Goal: Task Accomplishment & Management: Use online tool/utility

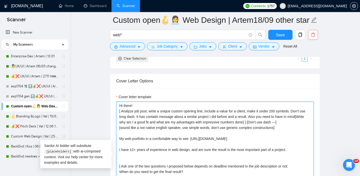
drag, startPoint x: 119, startPoint y: 111, endPoint x: 290, endPoint y: 126, distance: 171.4
click at [290, 126] on textarea "Hi there! [ Analyze job post, write a unique custom opening line, include a val…" at bounding box center [215, 158] width 198 height 113
paste textarea "Take into account specific that client mentioned. Don't use long dash. It has c…"
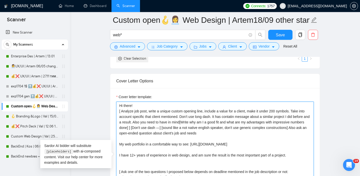
click at [145, 132] on textarea "Hi there! [ Analyze job post, write a unique custom opening line, include a val…" at bounding box center [215, 158] width 198 height 113
click at [262, 140] on textarea "Hi there! [ Analyze job post, write a unique custom opening line, include a val…" at bounding box center [215, 158] width 198 height 113
click at [261, 133] on textarea "Hi there! [ Analyze job post, write a unique custom opening line, include a val…" at bounding box center [215, 158] width 198 height 113
click at [145, 134] on textarea "Hi there! [ Analyze job post, write a unique custom opening line, include a val…" at bounding box center [215, 158] width 198 height 113
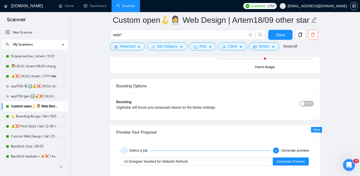
scroll to position [903, 0]
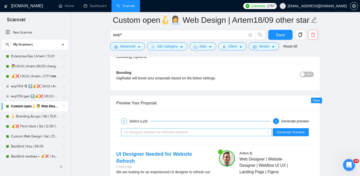
click at [180, 132] on span "UI Designer Needed for Website Refresh" at bounding box center [156, 132] width 64 height 4
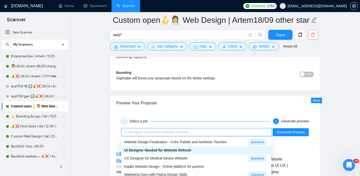
click at [171, 149] on span "UI Designer Needed for Website Refresh" at bounding box center [157, 150] width 67 height 4
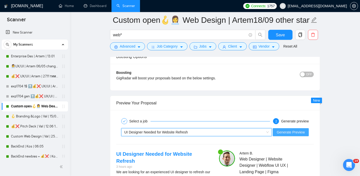
click at [285, 133] on span "Generate Preview" at bounding box center [291, 132] width 28 height 6
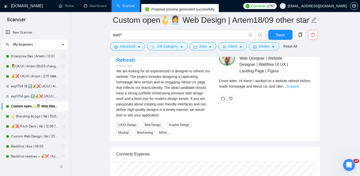
scroll to position [1005, 0]
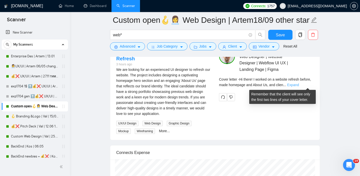
click at [299, 84] on link "Expand" at bounding box center [293, 85] width 12 height 4
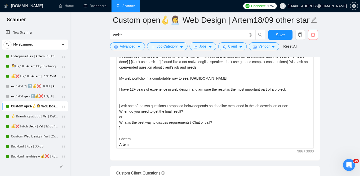
scroll to position [556, 0]
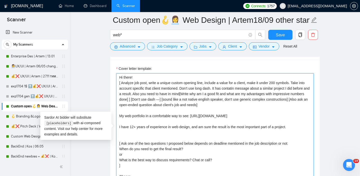
click at [144, 105] on textarea "Hi there! [ Analyze job post, write a unique custom opening line, include a val…" at bounding box center [215, 129] width 198 height 113
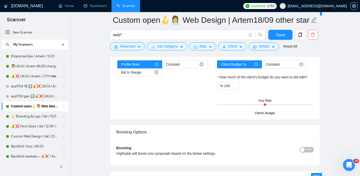
scroll to position [828, 0]
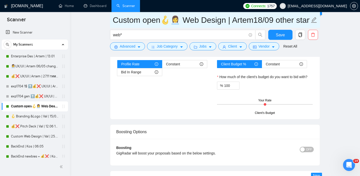
type textarea "Hi there! [ Analyze job post, write a unique custom opening line, include a val…"
click at [257, 19] on input "Custom open🪝👩‍💼 Web Design | Artem18/09 other start" at bounding box center [211, 20] width 197 height 13
click at [248, 18] on input "Custom open🪝👩‍💼 Web Design | Artem25/09 other start" at bounding box center [211, 20] width 197 height 13
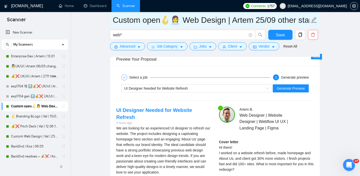
scroll to position [945, 0]
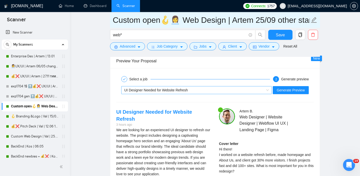
click at [234, 92] on div "UI Designer Needed for Website Refresh" at bounding box center [194, 90] width 140 height 8
type input "Custom open🪝👩‍💼 Web Design | Artem 25/09 other start"
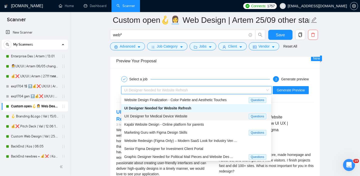
click at [176, 118] on span "UX Designer for Medical Device Website" at bounding box center [155, 116] width 63 height 4
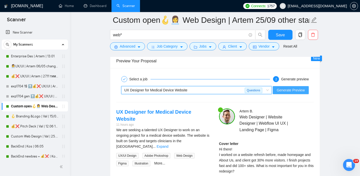
click at [299, 89] on span "Generate Preview" at bounding box center [291, 90] width 28 height 6
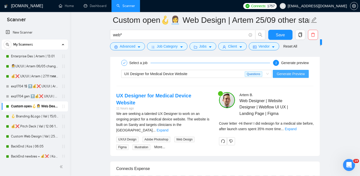
scroll to position [963, 0]
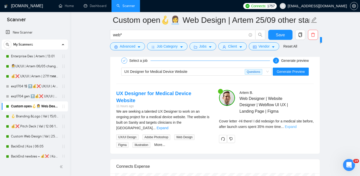
click at [297, 127] on link "Expand" at bounding box center [291, 127] width 12 height 4
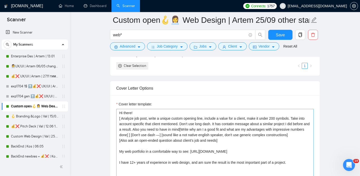
scroll to position [0, 0]
click at [296, 119] on textarea "Hi there! [ Analyze job post, write a unique custom opening line, include a val…" at bounding box center [215, 165] width 198 height 113
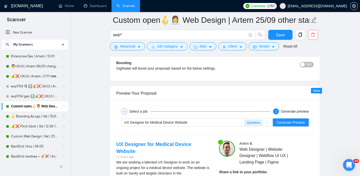
scroll to position [913, 0]
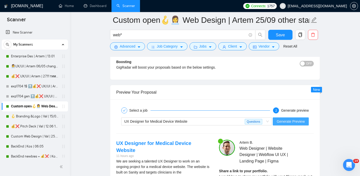
click at [295, 120] on span "Generate Preview" at bounding box center [291, 122] width 28 height 6
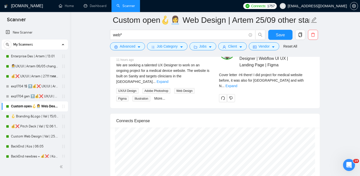
scroll to position [969, 0]
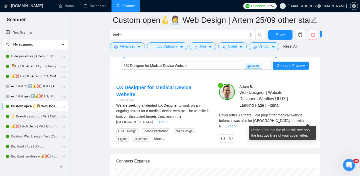
click at [237, 124] on link "Expand" at bounding box center [232, 126] width 12 height 4
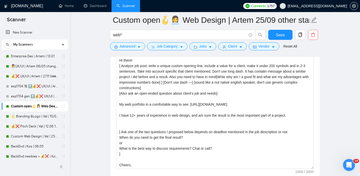
scroll to position [549, 0]
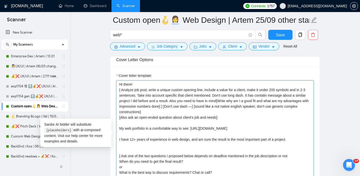
drag, startPoint x: 143, startPoint y: 95, endPoint x: 279, endPoint y: 86, distance: 136.5
click at [279, 86] on textarea "Hi there! [ Analyze job post, write a unique custom opening line, include a val…" at bounding box center [215, 136] width 198 height 113
click at [287, 91] on textarea "Hi there! [ Analyze job post, write a unique custom opening line, include a val…" at bounding box center [215, 136] width 198 height 113
drag, startPoint x: 119, startPoint y: 94, endPoint x: 143, endPoint y: 95, distance: 23.3
click at [143, 95] on textarea "Hi there! [ Analyze job post, write a unique custom opening line, include a val…" at bounding box center [215, 136] width 198 height 113
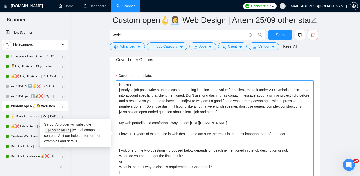
click at [276, 89] on textarea "Hi there! [ Analyze job post, write a unique custom opening line, include a val…" at bounding box center [215, 136] width 198 height 113
paste textarea "-3 sentences2"
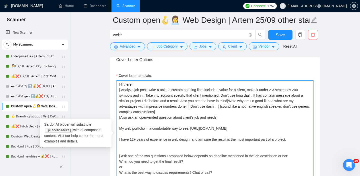
click at [272, 89] on textarea "Hi there! [ Analyze job post, write a unique custom opening line, include a val…" at bounding box center [215, 136] width 198 height 113
drag, startPoint x: 293, startPoint y: 90, endPoint x: 293, endPoint y: 94, distance: 3.5
click at [293, 90] on textarea "Hi there! [ Analyze job post, write a unique custom opening line, include a val…" at bounding box center [215, 136] width 198 height 113
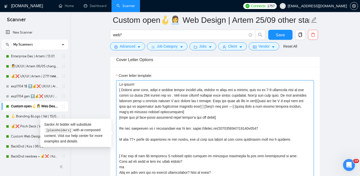
click at [180, 96] on textarea "Cover letter template:" at bounding box center [215, 136] width 198 height 113
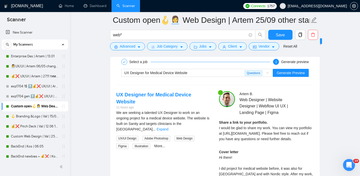
scroll to position [964, 0]
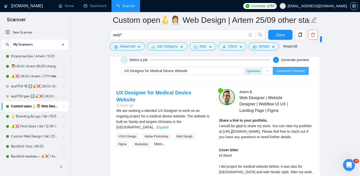
click at [286, 72] on span "Generate Preview" at bounding box center [291, 71] width 28 height 6
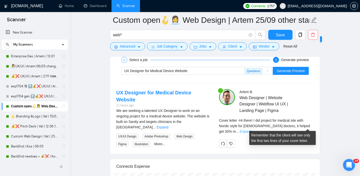
click at [252, 129] on link "Expand" at bounding box center [246, 131] width 12 height 4
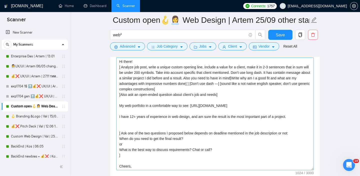
scroll to position [570, 0]
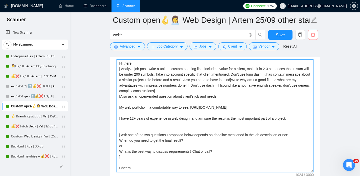
click at [240, 97] on textarea "Cover letter template:" at bounding box center [215, 115] width 198 height 113
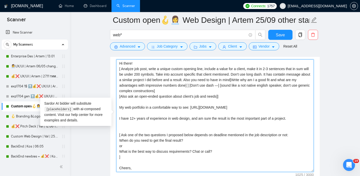
click at [119, 69] on textarea "Cover letter template:" at bounding box center [215, 115] width 198 height 113
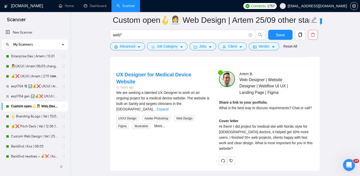
scroll to position [964, 0]
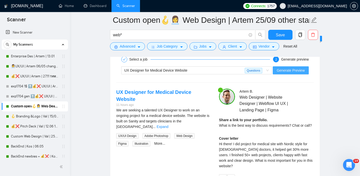
click at [288, 71] on span "Generate Preview" at bounding box center [291, 71] width 28 height 6
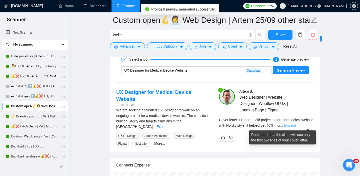
click at [296, 124] on link "Expand" at bounding box center [290, 125] width 12 height 4
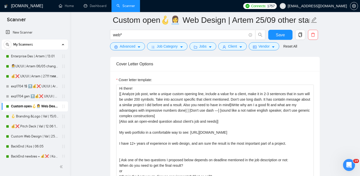
scroll to position [0, 0]
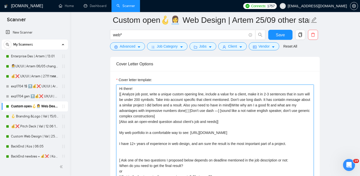
click at [121, 93] on textarea "Cover letter template:" at bounding box center [215, 141] width 198 height 113
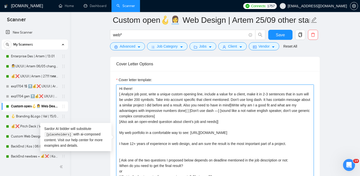
click at [242, 122] on textarea "Cover letter template:" at bounding box center [215, 141] width 198 height 113
drag, startPoint x: 138, startPoint y: 100, endPoint x: 266, endPoint y: 92, distance: 128.3
click at [266, 92] on textarea "Cover letter template:" at bounding box center [215, 141] width 198 height 113
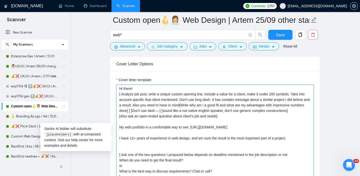
click at [300, 94] on textarea "Hi there! [ Analyze job post, write a unique custom opening line, include a val…" at bounding box center [215, 141] width 198 height 113
drag, startPoint x: 298, startPoint y: 93, endPoint x: 188, endPoint y: 97, distance: 110.4
click at [188, 97] on textarea "Hi there! [ Analyze job post, write a unique custom opening line, include a val…" at bounding box center [215, 141] width 198 height 113
click at [208, 95] on textarea "Hi there! [ Analyze job post, write a unique custom opening line, include a val…" at bounding box center [215, 141] width 198 height 113
paste textarea "take into account specific that client mentioned"
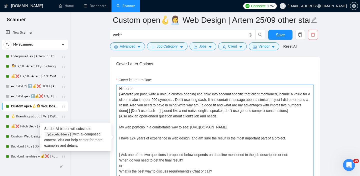
click at [185, 100] on textarea "Hi there! [ Analyze job post, write a unique custom opening line, take into acc…" at bounding box center [215, 141] width 198 height 113
drag, startPoint x: 218, startPoint y: 99, endPoint x: 313, endPoint y: 99, distance: 95.5
click at [313, 99] on textarea "Hi there! [ Analyze job post, write a unique custom opening line, take into acc…" at bounding box center [215, 141] width 198 height 113
drag, startPoint x: 218, startPoint y: 99, endPoint x: 149, endPoint y: 103, distance: 69.1
click at [149, 103] on textarea "Hi there! [ Analyze job post, write a unique custom opening line, take into acc…" at bounding box center [215, 141] width 198 height 113
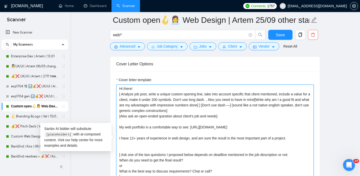
click at [139, 100] on textarea "Hi there! [ Analyze job post, write a unique custom opening line, take into acc…" at bounding box center [215, 141] width 198 height 113
paste textarea "It has contatin message about a similar project I did before and a result"
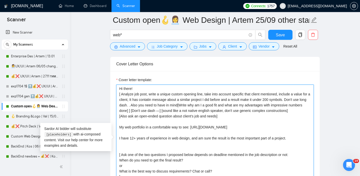
click at [140, 99] on textarea "Hi there! [ Analyze job post, write a unique custom opening line, take into acc…" at bounding box center [215, 141] width 198 height 113
click at [145, 105] on textarea "Hi there! [ Analyze job post, write a unique custom opening line, take into acc…" at bounding box center [215, 141] width 198 height 113
click at [190, 116] on textarea "Hi there! [ Analyze job post, write a unique custom opening line, take into acc…" at bounding box center [215, 141] width 198 height 113
drag, startPoint x: 300, startPoint y: 99, endPoint x: 142, endPoint y: 105, distance: 157.4
click at [142, 105] on textarea "Hi there! [ Analyze job post, write a unique custom opening line, take into acc…" at bounding box center [215, 141] width 198 height 113
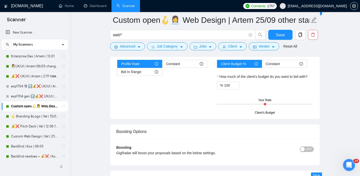
scroll to position [954, 0]
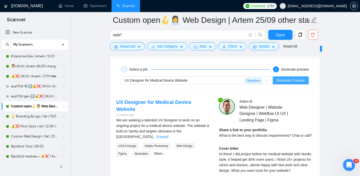
click at [279, 81] on span "Generate Preview" at bounding box center [291, 81] width 28 height 6
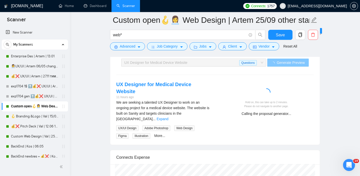
scroll to position [980, 0]
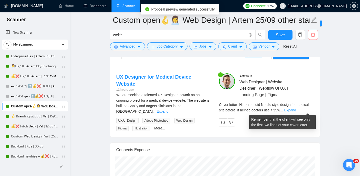
click at [296, 110] on link "Expand" at bounding box center [290, 110] width 12 height 4
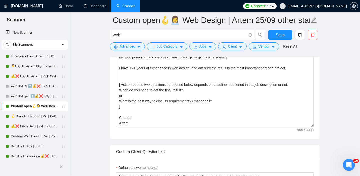
scroll to position [592, 0]
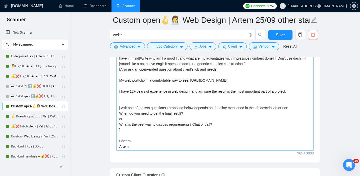
click at [229, 122] on textarea "Hi there! [ Analyze job post, write a unique custom opening line, take into acc…" at bounding box center [215, 94] width 198 height 113
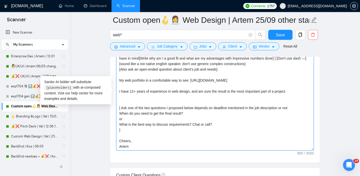
scroll to position [0, 0]
click at [235, 70] on textarea "Hi there! [ Analyze job post, write a unique custom opening line, take into acc…" at bounding box center [215, 94] width 198 height 113
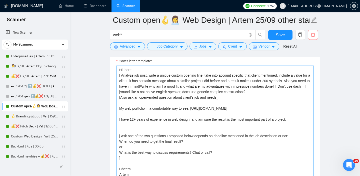
scroll to position [539, 0]
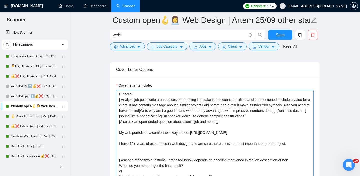
click at [119, 100] on textarea "Hi there! [ Analyze job post, write a unique custom opening line, take into acc…" at bounding box center [215, 146] width 198 height 113
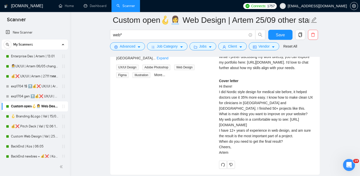
scroll to position [946, 0]
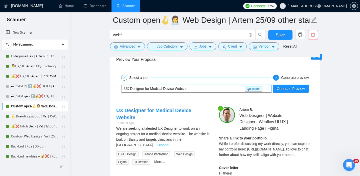
click at [201, 87] on div "UX Designer for Medical Device Website" at bounding box center [184, 89] width 121 height 8
type textarea "Hi there! [[ Analyze job post, write a unique custom opening line, take into ac…"
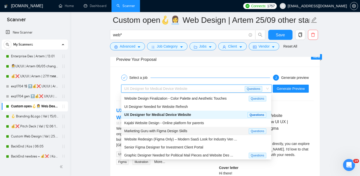
click at [171, 131] on span "Marketing Guru with Figma Design Skills" at bounding box center [155, 131] width 63 height 4
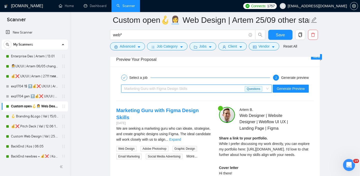
click at [186, 88] on span "Marketing Guru with Figma Design Skills" at bounding box center [155, 89] width 63 height 4
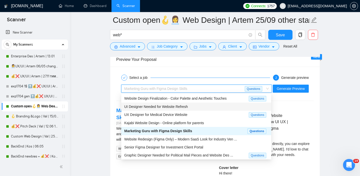
click at [168, 110] on div "UI Designer Needed for Website Refresh" at bounding box center [196, 107] width 150 height 8
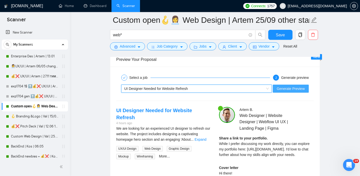
click at [287, 90] on span "Generate Preview" at bounding box center [291, 89] width 28 height 6
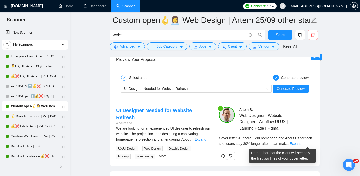
click at [301, 140] on span "Cover letter - Hi there! I did homepage and About Us for tech site, users stay …" at bounding box center [265, 141] width 93 height 10
click at [302, 143] on link "Expand" at bounding box center [296, 144] width 12 height 4
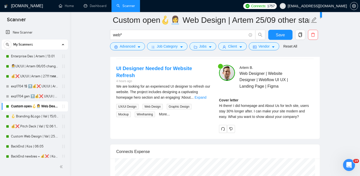
scroll to position [998, 0]
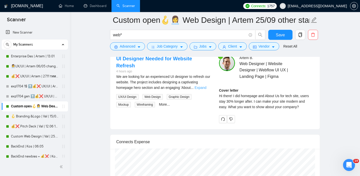
click at [203, 86] on link "Expand" at bounding box center [201, 88] width 12 height 4
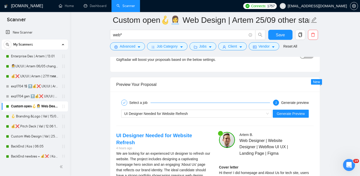
scroll to position [928, 0]
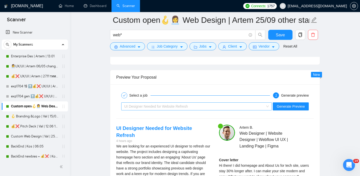
click at [184, 104] on span "UI Designer Needed for Website Refresh" at bounding box center [156, 106] width 64 height 4
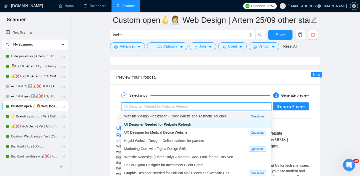
click at [163, 115] on span "Website Design Finalization - Color Palette and Aesthetic Touches" at bounding box center [175, 116] width 103 height 4
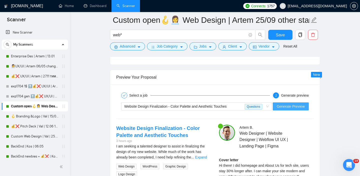
click at [288, 107] on span "Generate Preview" at bounding box center [291, 107] width 28 height 6
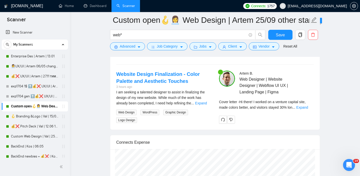
scroll to position [1023, 0]
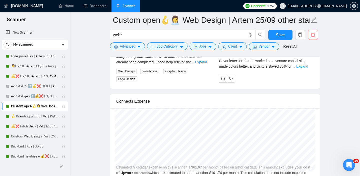
click at [304, 66] on link "Expand" at bounding box center [302, 66] width 12 height 4
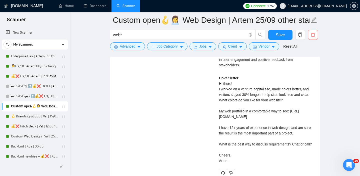
scroll to position [1064, 0]
click at [283, 36] on span "Save" at bounding box center [280, 35] width 9 height 6
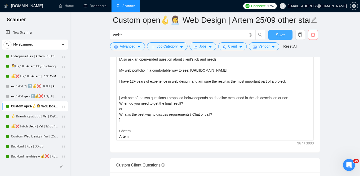
scroll to position [544, 0]
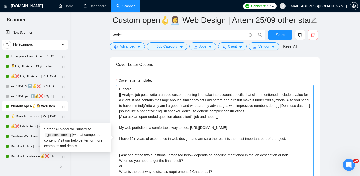
drag, startPoint x: 237, startPoint y: 116, endPoint x: 211, endPoint y: 70, distance: 53.0
click at [211, 70] on div "Cover Letter Options Cover letter template: Hi there! [[ Analyze job post, writ…" at bounding box center [215, 133] width 210 height 153
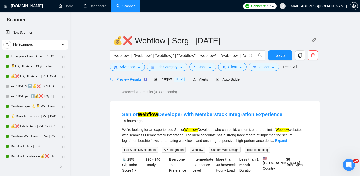
scroll to position [12, 0]
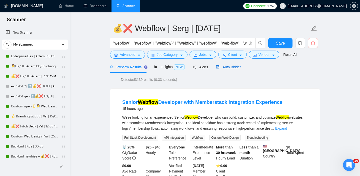
click at [238, 65] on span "Auto Bidder" at bounding box center [228, 67] width 25 height 4
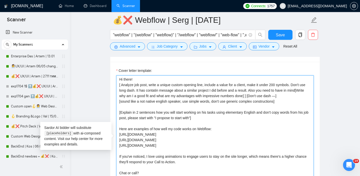
drag, startPoint x: 285, startPoint y: 110, endPoint x: 118, endPoint y: 91, distance: 168.2
click at [117, 91] on textarea "Hi there! [ Analyze job post, write a unique custom opening line, include a val…" at bounding box center [215, 131] width 198 height 113
paste textarea "Hi there! [[ Analyze job post, write a unique custom opening line, take into ac…"
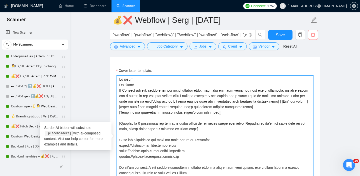
click at [129, 93] on textarea "Cover letter template:" at bounding box center [215, 131] width 198 height 113
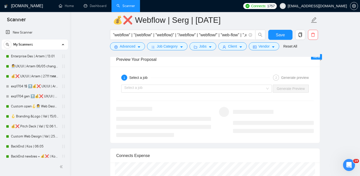
scroll to position [951, 0]
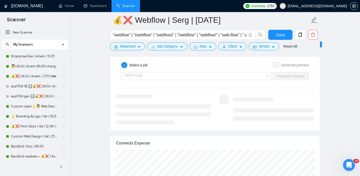
type textarea "Hi there! [[ Analyze job post, write a unique custom opening line, take into ac…"
click at [186, 78] on div "Select a job Generate Preview" at bounding box center [215, 76] width 199 height 12
click at [186, 80] on input "search" at bounding box center [194, 76] width 141 height 8
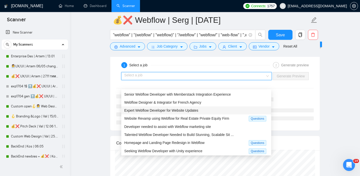
click at [156, 109] on span "Expert Webflow Developer for Website Updates" at bounding box center [161, 110] width 74 height 4
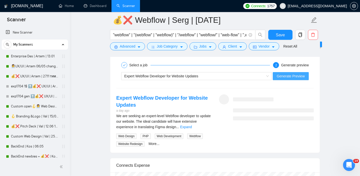
click at [287, 80] on button "Generate Preview" at bounding box center [291, 76] width 36 height 8
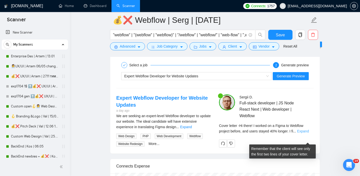
click at [302, 133] on link "Expand" at bounding box center [303, 131] width 12 height 4
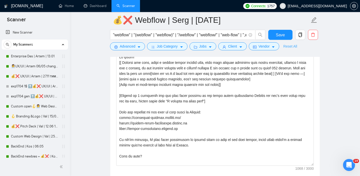
scroll to position [528, 0]
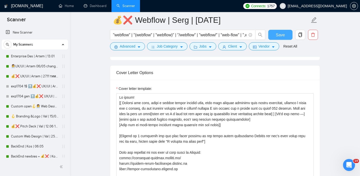
click at [284, 35] on span "Save" at bounding box center [280, 35] width 9 height 6
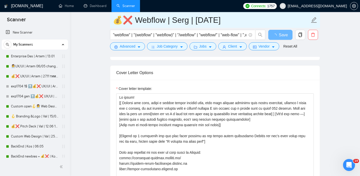
click at [201, 18] on input "💰❌ Webflow | Serg | [DATE]" at bounding box center [211, 20] width 197 height 13
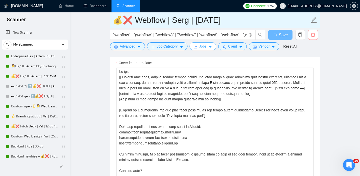
type input "💰❌ Webflow | Serg | 25.09.25"
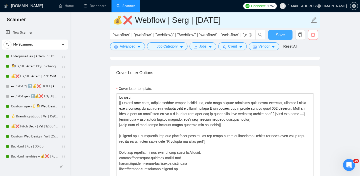
type input "💰❌ Webflow | Serg | 25.09.25"
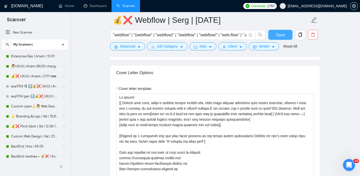
click at [271, 35] on button "Save" at bounding box center [280, 35] width 24 height 10
click at [279, 35] on span "Save" at bounding box center [280, 35] width 9 height 6
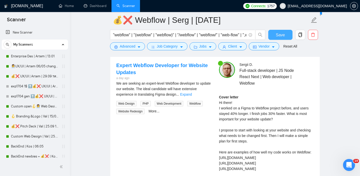
scroll to position [859, 0]
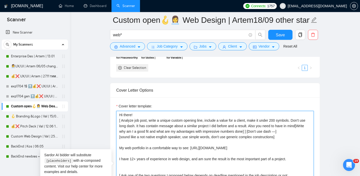
drag, startPoint x: 290, startPoint y: 137, endPoint x: 230, endPoint y: 111, distance: 65.2
click at [230, 111] on textarea "Hi there! [ Analyze job post, write a unique custom opening line, include a val…" at bounding box center [215, 167] width 198 height 113
paste textarea "[ Analyze job post, write a unique custom opening line, take into account speci…"
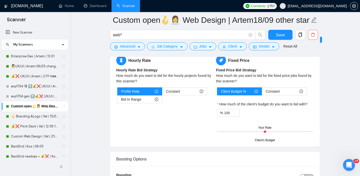
scroll to position [881, 0]
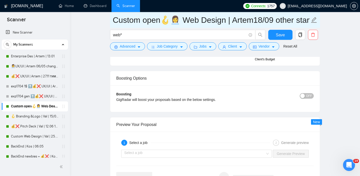
type textarea "Hi there! [[ Analyze job post, write a unique custom opening line, take into ac…"
click at [258, 23] on input "Custom open🪝👩‍💼 Web Design | Artem18/09 other start" at bounding box center [211, 20] width 197 height 13
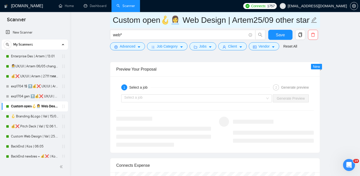
scroll to position [919, 0]
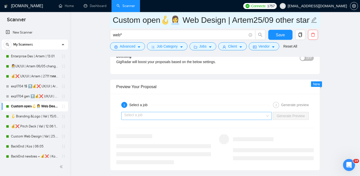
click at [177, 112] on div "Select a job" at bounding box center [196, 116] width 151 height 8
type input "Custom open🪝👩‍💼 Web Design | Artem25/09 other start"
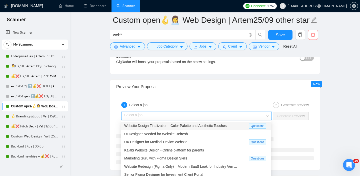
click at [176, 117] on input "search" at bounding box center [194, 116] width 141 height 8
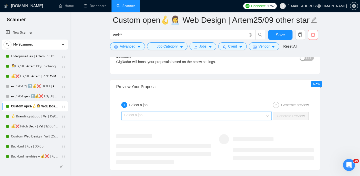
click at [176, 117] on input "search" at bounding box center [194, 116] width 141 height 8
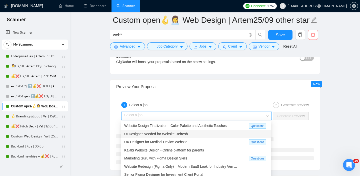
click at [163, 135] on span "UI Designer Needed for Website Refresh" at bounding box center [156, 134] width 64 height 4
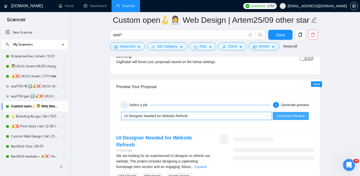
click at [287, 115] on span "Generate Preview" at bounding box center [291, 116] width 28 height 6
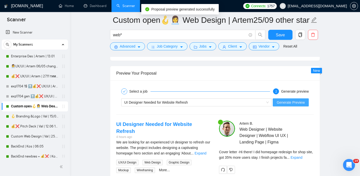
scroll to position [940, 0]
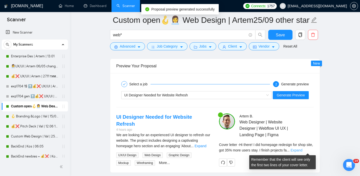
click at [302, 151] on link "Expand" at bounding box center [297, 150] width 12 height 4
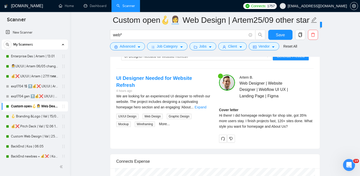
scroll to position [979, 0]
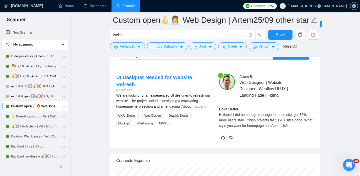
click at [203, 104] on link "Expand" at bounding box center [201, 106] width 12 height 4
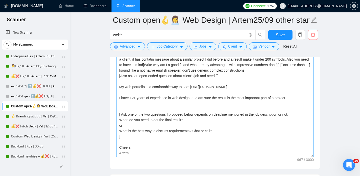
scroll to position [575, 0]
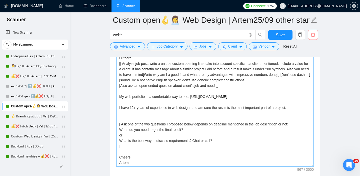
click at [232, 87] on textarea "Hi there! [[ Analyze job post, write a unique custom opening line, take into ac…" at bounding box center [215, 110] width 198 height 113
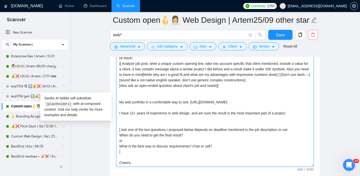
click at [276, 109] on textarea "Hi there! [[ Analyze job post, write a unique custom opening line, take into ac…" at bounding box center [215, 110] width 198 height 113
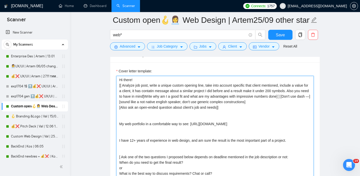
scroll to position [553, 0]
click at [308, 98] on textarea "Hi there! [[ Analyze job post, write a unique custom opening line, take into ac…" at bounding box center [215, 132] width 198 height 113
click at [309, 97] on textarea "Hi there! [[ Analyze job post, write a unique custom opening line, take into ac…" at bounding box center [215, 132] width 198 height 113
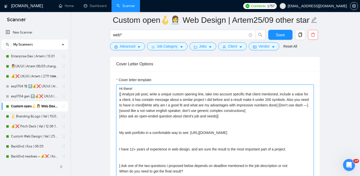
scroll to position [543, 0]
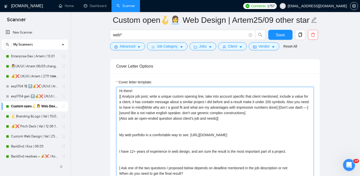
click at [260, 121] on textarea "Hi there! [[ Analyze job post, write a unique custom opening line, take into ac…" at bounding box center [215, 143] width 198 height 113
click at [261, 120] on textarea "Hi there! [[ Analyze job post, write a unique custom opening line, take into ac…" at bounding box center [215, 143] width 198 height 113
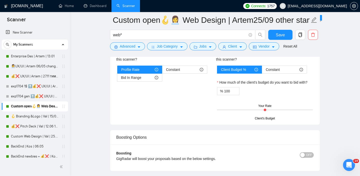
scroll to position [904, 0]
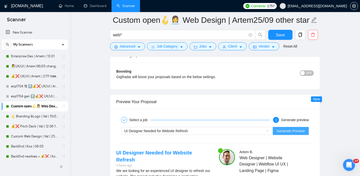
type textarea "Hi there! [[ Analyze job post, write a unique custom opening line, take into ac…"
click at [289, 133] on span "Generate Preview" at bounding box center [291, 131] width 28 height 6
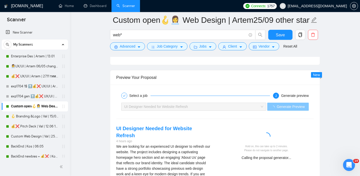
scroll to position [970, 0]
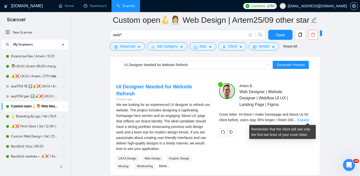
click at [309, 117] on div "Cover letter - Hi there! I make homepage and About Us for client before, users …" at bounding box center [266, 117] width 95 height 11
click at [304, 118] on link "Expand" at bounding box center [303, 120] width 12 height 4
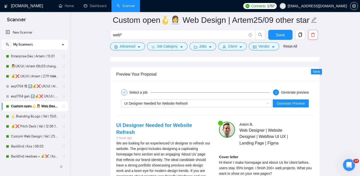
scroll to position [936, 0]
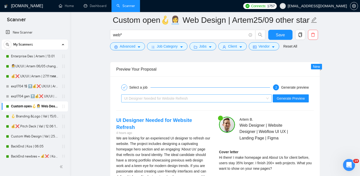
click at [182, 100] on span "UI Designer Needed for Website Refresh" at bounding box center [156, 98] width 64 height 4
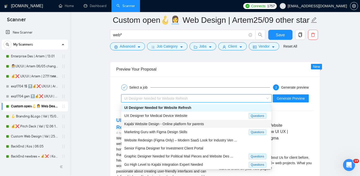
scroll to position [17, 0]
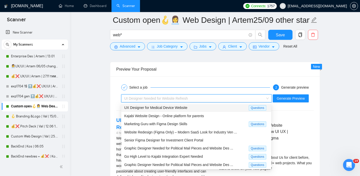
click at [175, 110] on div "UX Designer for Medical Device Website" at bounding box center [186, 108] width 125 height 6
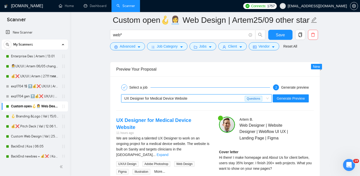
scroll to position [953, 0]
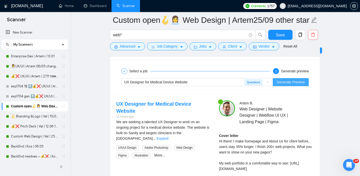
click at [292, 82] on span "Generate Preview" at bounding box center [291, 82] width 28 height 6
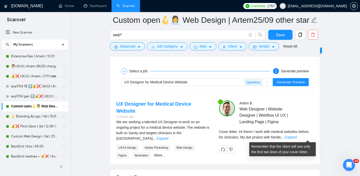
click at [304, 134] on div "Cover letter - Hi there! I work with medical websites before, for clinicians. M…" at bounding box center [266, 134] width 95 height 11
click at [297, 136] on link "Expand" at bounding box center [291, 137] width 12 height 4
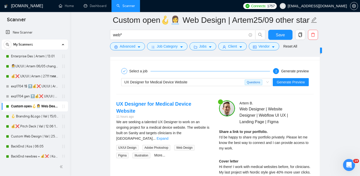
scroll to position [934, 0]
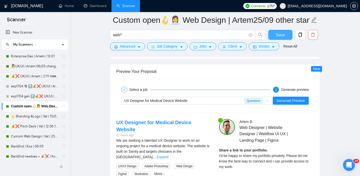
click at [280, 35] on span "Save" at bounding box center [280, 35] width 9 height 6
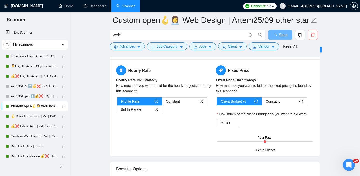
scroll to position [627, 0]
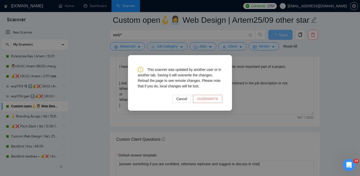
click at [208, 99] on span "OVERWRITE" at bounding box center [207, 99] width 21 height 6
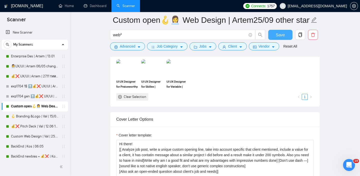
scroll to position [548, 0]
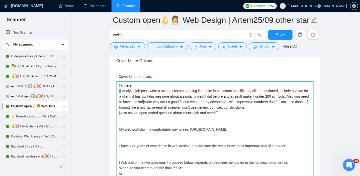
click at [120, 84] on textarea "Hi there! [[ Analyze job post, write a unique custom opening line, take into ac…" at bounding box center [215, 137] width 198 height 113
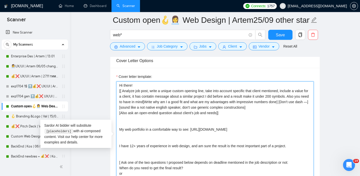
drag, startPoint x: 119, startPoint y: 85, endPoint x: 232, endPoint y: 117, distance: 117.0
click at [232, 117] on textarea "Hi there! [[ Analyze job post, write a unique custom opening line, take into ac…" at bounding box center [215, 137] width 198 height 113
click at [141, 85] on textarea "Hi there! [[ Analyze job post, write a unique custom opening line, take into ac…" at bounding box center [215, 137] width 198 height 113
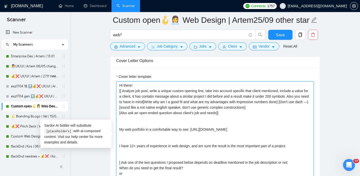
click at [141, 85] on textarea "Hi there! [[ Analyze job post, write a unique custom opening line, take into ac…" at bounding box center [215, 137] width 198 height 113
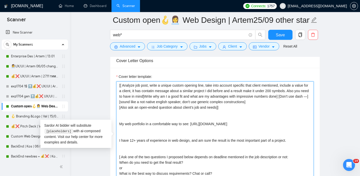
drag, startPoint x: 229, startPoint y: 109, endPoint x: 136, endPoint y: 76, distance: 98.6
click at [136, 76] on div "Cover letter template: [[ Analyze job post, write a unique custom opening line,…" at bounding box center [215, 134] width 198 height 120
type textarea "[[ Analyze job post, write a unique custom opening line, take into account spec…"
click at [236, 112] on textarea "[[ Analyze job post, write a unique custom opening line, take into account spec…" at bounding box center [215, 137] width 198 height 113
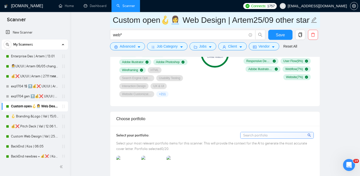
scroll to position [347, 0]
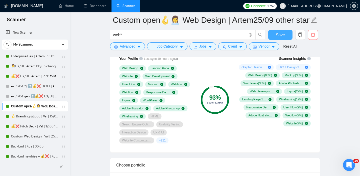
click at [280, 36] on span "Save" at bounding box center [280, 35] width 9 height 6
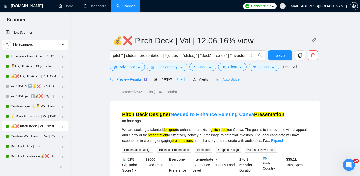
click at [225, 82] on div "Auto Bidder" at bounding box center [228, 79] width 25 height 12
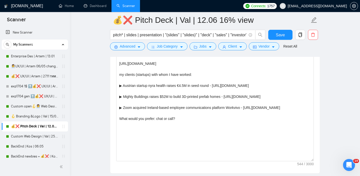
scroll to position [551, 0]
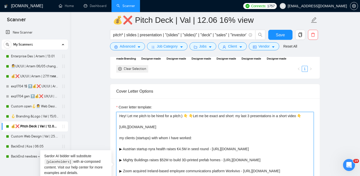
drag, startPoint x: 242, startPoint y: 116, endPoint x: 195, endPoint y: 117, distance: 46.5
click at [195, 117] on textarea "Hey! Let me pitch to be hired for a pitch:) 👇 👇Let me be exact and short: my la…" at bounding box center [215, 168] width 198 height 113
click at [120, 127] on textarea "Hey! Let me pitch to be hired for a pitch:) 👇 👇My last 3 presentations in a sho…" at bounding box center [215, 168] width 198 height 113
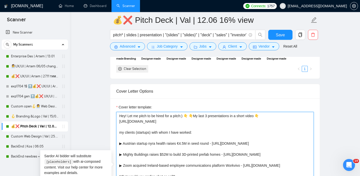
click at [123, 134] on textarea "Hey! Let me pitch to be hired for a pitch:) 👇 👇My last 3 presentations in a sho…" at bounding box center [215, 168] width 198 height 113
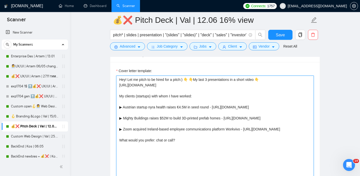
scroll to position [588, 0]
type textarea "Hey! Let me pitch to be hired for a pitch:) 👇 👇My last 3 presentations in a sho…"
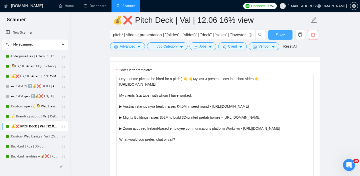
click at [280, 34] on span "Save" at bounding box center [280, 35] width 9 height 6
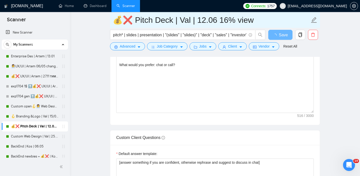
click at [201, 21] on input "💰❌ Pitch Deck | Val | 12.06 16% view" at bounding box center [211, 20] width 197 height 13
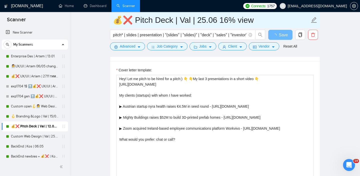
click at [213, 22] on input "💰❌ Pitch Deck | Val | 25.06 16% view" at bounding box center [211, 20] width 197 height 13
type input "💰❌ Pitch Deck | Val | 25.0 16% view"
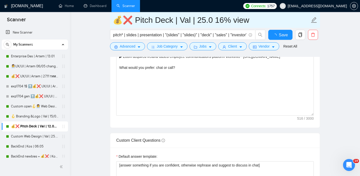
type input "💰❌ Pitch Deck | Val | 25.09 16% view"
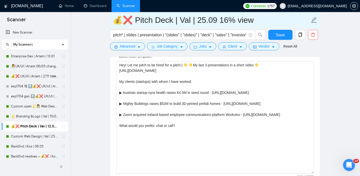
scroll to position [601, 0]
type input "💰❌ Pitch Deck | Val | 25.09 16% view"
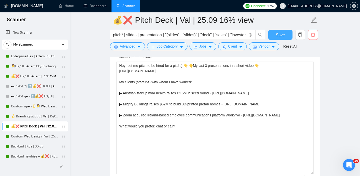
click at [279, 34] on span "Save" at bounding box center [280, 35] width 9 height 6
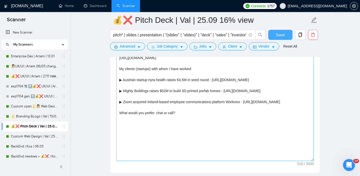
scroll to position [602, 0]
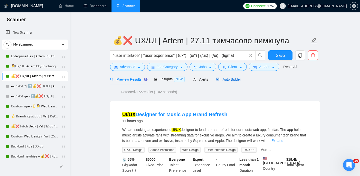
click at [233, 79] on span "Auto Bidder" at bounding box center [228, 79] width 25 height 4
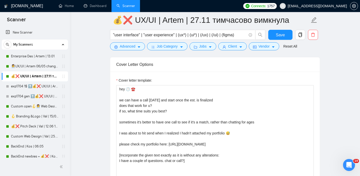
scroll to position [580, 0]
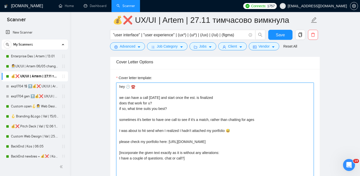
click at [120, 96] on textarea "hey 🕑 ☎️ we can have a call [DATE] and start once the est. is finalized does th…" at bounding box center [215, 139] width 198 height 113
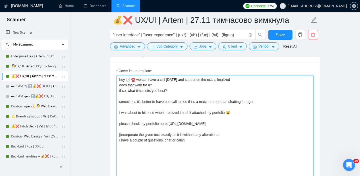
scroll to position [573, 0]
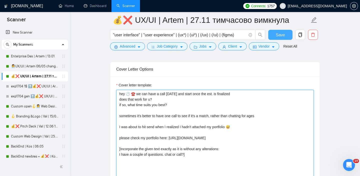
type textarea "hey 🕑 ☎️ we can have a call [DATE] and start once the est. is finalized does th…"
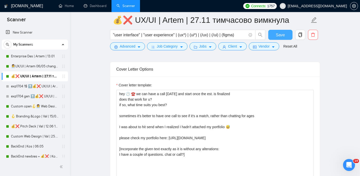
click at [283, 34] on span "Save" at bounding box center [280, 35] width 9 height 6
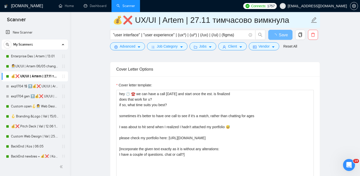
click at [188, 16] on input "💰❌ UX/UI | Artem | 27.11 тимчасово вимкнула" at bounding box center [211, 20] width 197 height 13
drag, startPoint x: 188, startPoint y: 18, endPoint x: 194, endPoint y: 19, distance: 6.3
click at [194, 19] on input "💰❌ UX/UI | Artem | 27.11 тимчасово вимкнула" at bounding box center [211, 20] width 197 height 13
type input "💰❌ UX/UI | Artem | 29.11 тимчасово вимкнула"
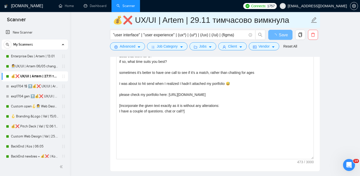
click at [205, 22] on input "💰❌ UX/UI | Artem | 29.11 тимчасово вимкнула" at bounding box center [211, 20] width 197 height 13
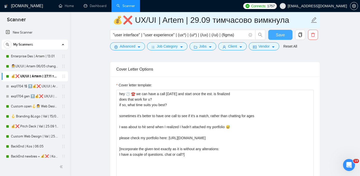
type input "💰❌ UX/UI | Artem | 29.09 тимчасово вимкнула"
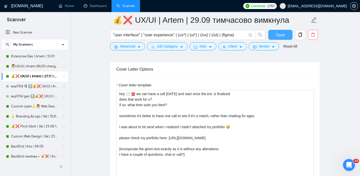
click at [281, 37] on span "Save" at bounding box center [280, 35] width 9 height 6
click at [278, 37] on span "Save" at bounding box center [280, 35] width 9 height 6
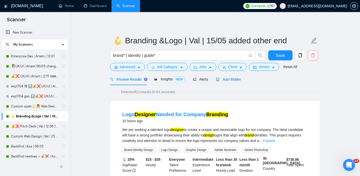
click at [226, 82] on div "Auto Bidder" at bounding box center [228, 80] width 25 height 6
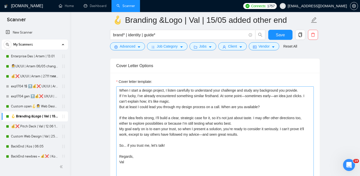
scroll to position [575, 0]
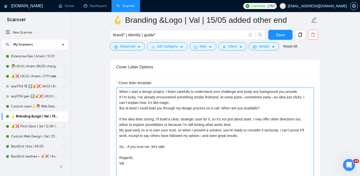
click at [203, 102] on textarea "When I start a design project, I listen carefully to understand your challenge …" at bounding box center [215, 144] width 198 height 113
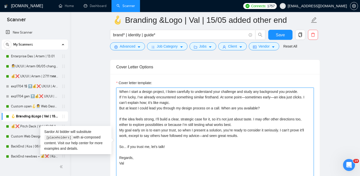
click at [204, 111] on textarea "When I start a design project, I listen carefully to understand your challenge …" at bounding box center [215, 144] width 198 height 113
drag, startPoint x: 272, startPoint y: 108, endPoint x: 120, endPoint y: 89, distance: 153.2
click at [120, 89] on textarea "When I start a design project, I listen carefully to understand your challenge …" at bounding box center [215, 144] width 198 height 113
paste textarea "[[ Analyze job post, write a unique custom opening line, take into account spec…"
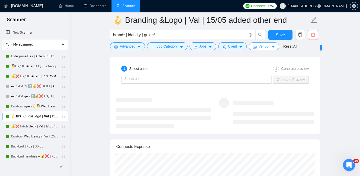
scroll to position [957, 0]
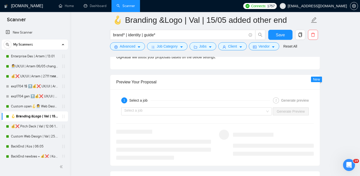
click at [238, 115] on div "Select a job Generate Preview" at bounding box center [215, 111] width 199 height 12
click at [238, 109] on input "search" at bounding box center [194, 112] width 141 height 8
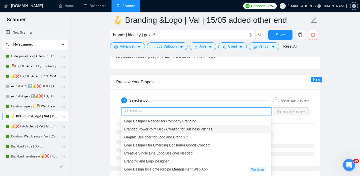
click at [192, 129] on span "Branded PowerPoint Deck Creation for Business Pitches" at bounding box center [168, 129] width 88 height 4
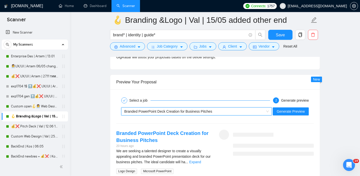
click at [251, 109] on div "Branded PowerPoint Deck Creation for Business Pitches" at bounding box center [194, 112] width 140 height 8
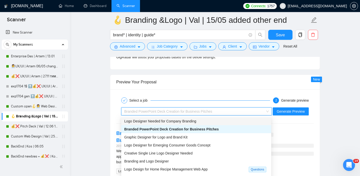
click at [204, 121] on div "Logo Designer Needed for Company Branding" at bounding box center [196, 121] width 144 height 6
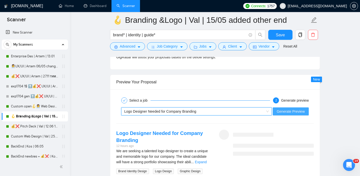
click at [291, 114] on span "Generate Preview" at bounding box center [291, 112] width 28 height 6
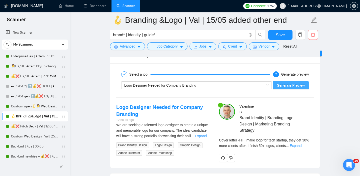
scroll to position [997, 0]
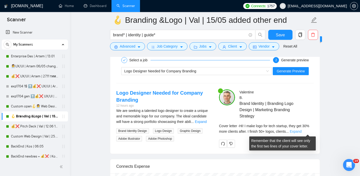
click at [302, 130] on link "Expand" at bounding box center [296, 131] width 12 height 4
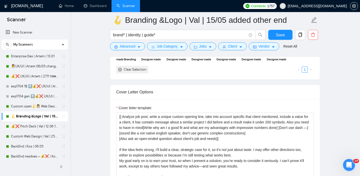
scroll to position [551, 0]
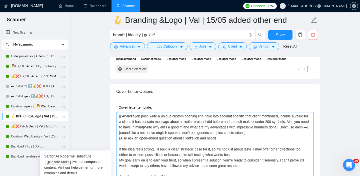
drag, startPoint x: 284, startPoint y: 133, endPoint x: 152, endPoint y: 134, distance: 132.3
click at [152, 134] on textarea "[[ Analyze job post, write a unique custom opening line, take into account spec…" at bounding box center [215, 168] width 198 height 113
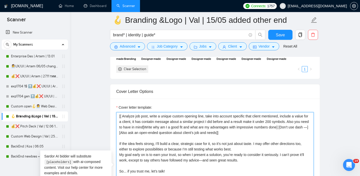
click at [168, 127] on textarea "[[ Analyze job post, write a unique custom opening line, take into account spec…" at bounding box center [215, 168] width 198 height 113
click at [119, 138] on textarea "[[ Analyze job post, write a unique custom opening line, take into account spec…" at bounding box center [215, 168] width 198 height 113
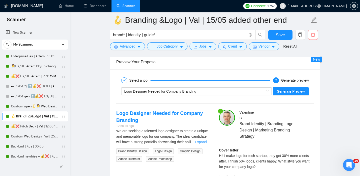
scroll to position [980, 0]
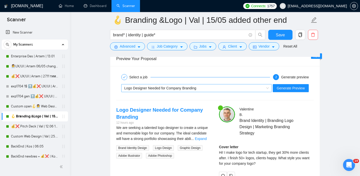
click at [207, 92] on div "Logo Designer Needed for Company Branding" at bounding box center [196, 88] width 151 height 8
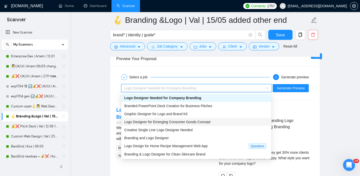
click at [195, 122] on span "Logo Designer for Emerging Consumer Goods Concept" at bounding box center [167, 122] width 86 height 4
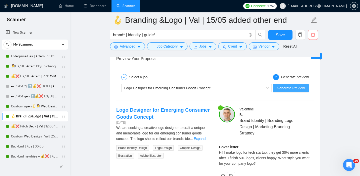
click at [295, 90] on span "Generate Preview" at bounding box center [291, 88] width 28 height 6
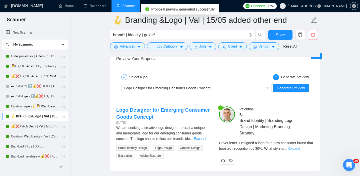
click at [300, 150] on link "Expand" at bounding box center [294, 148] width 12 height 4
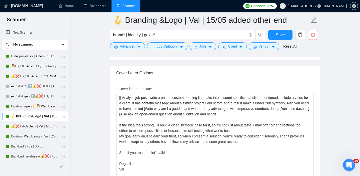
scroll to position [570, 0]
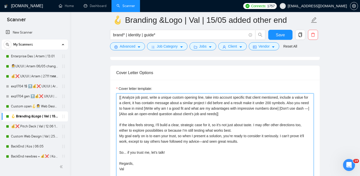
click at [260, 115] on textarea "[[ Analyze job post, write a unique custom opening line, take into account spec…" at bounding box center [215, 149] width 198 height 113
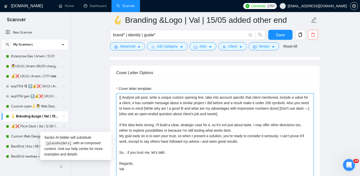
click at [121, 98] on textarea "[[ Analyze job post, write a unique custom opening line, take into account spec…" at bounding box center [215, 149] width 198 height 113
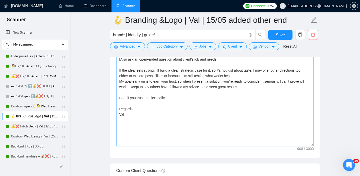
scroll to position [581, 0]
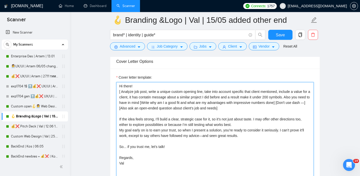
click at [262, 109] on textarea "Hi there! [ Analyze job post, write a unique custom opening line, take into acc…" at bounding box center [215, 138] width 198 height 113
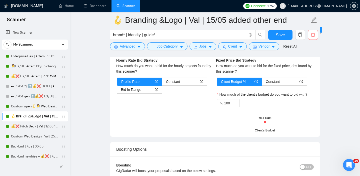
scroll to position [983, 0]
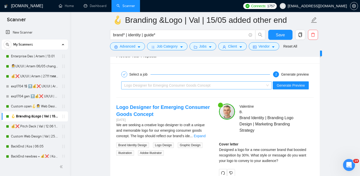
click at [245, 86] on div "Logo Designer for Emerging Consumer Goods Concept" at bounding box center [194, 86] width 140 height 8
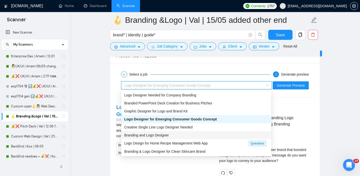
click at [182, 135] on div "Branding and Logo Designer" at bounding box center [196, 135] width 144 height 6
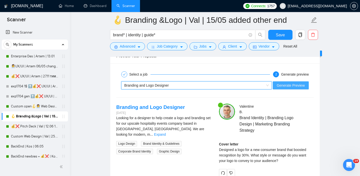
click at [290, 87] on span "Generate Preview" at bounding box center [291, 86] width 28 height 6
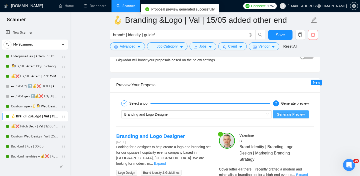
scroll to position [1005, 0]
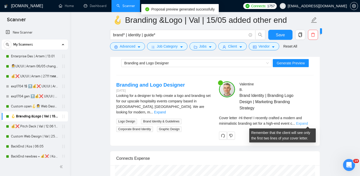
click at [300, 123] on link "Expand" at bounding box center [302, 123] width 12 height 4
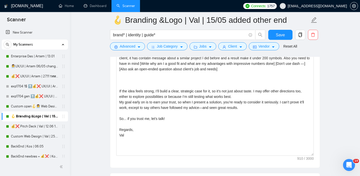
scroll to position [585, 0]
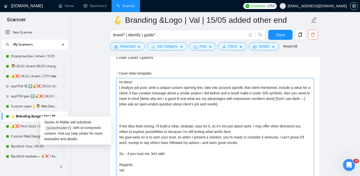
drag, startPoint x: 253, startPoint y: 145, endPoint x: 204, endPoint y: 115, distance: 57.2
click at [204, 115] on textarea "Hi there! [ Analyze job post, write a unique custom opening line, take into acc…" at bounding box center [215, 134] width 198 height 113
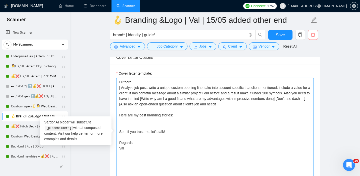
click at [191, 132] on textarea "Hi there! [ Analyze job post, write a unique custom opening line, take into acc…" at bounding box center [215, 134] width 198 height 113
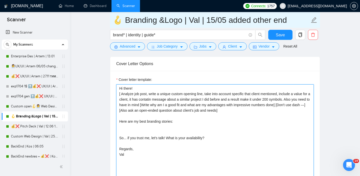
type textarea "Hi there! [ Analyze job post, write a unique custom opening line, take into acc…"
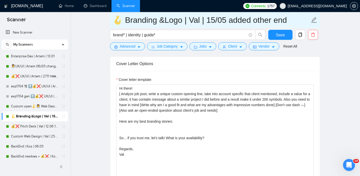
click at [210, 20] on input "🪝 Branding &Logo | Val | 15/05 added other end" at bounding box center [211, 20] width 197 height 13
click at [222, 20] on input "🪝 Branding &Logo | Val | 29/05 added other end" at bounding box center [211, 20] width 197 height 13
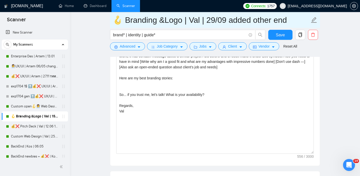
click at [209, 21] on input "🪝 Branding &Logo | Val | 29/09 added other end" at bounding box center [211, 20] width 197 height 13
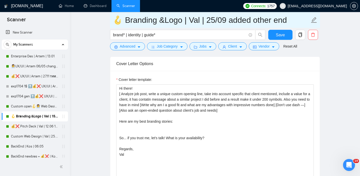
click at [276, 19] on input "🪝 Branding &Logo | Val | 25/09 added other end" at bounding box center [211, 20] width 197 height 13
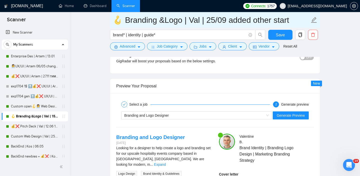
scroll to position [964, 0]
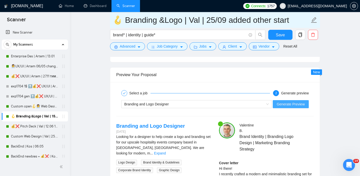
type input "🪝 Branding &Logo | Val | 25/09 added other start"
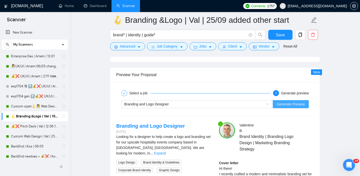
click at [282, 103] on span "Generate Preview" at bounding box center [291, 104] width 28 height 6
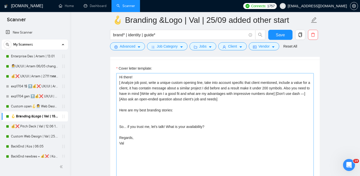
scroll to position [590, 0]
click at [189, 110] on textarea "Hi there! [ Analyze job post, write a unique custom opening line, take into acc…" at bounding box center [215, 129] width 198 height 113
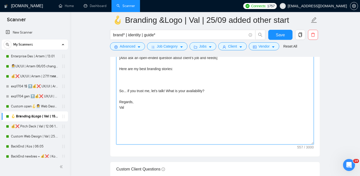
scroll to position [632, 0]
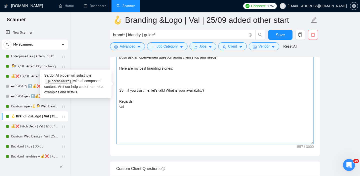
paste textarea "[URL][DOMAIN_NAME]"
click at [214, 78] on textarea "Hi there! [ Analyze job post, write a unique custom opening line, take into acc…" at bounding box center [215, 87] width 198 height 113
paste textarea "[URL][DOMAIN_NAME]"
click at [227, 86] on textarea "Hi there! [ Analyze job post, write a unique custom opening line, take into acc…" at bounding box center [215, 87] width 198 height 113
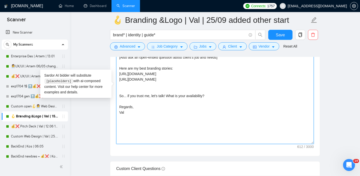
paste textarea "[URL]"
click at [203, 88] on textarea "Hi there! [ Analyze job post, write a unique custom opening line, take into acc…" at bounding box center [215, 87] width 198 height 113
click at [197, 120] on textarea "Hi there! [ Analyze job post, write a unique custom opening line, take into acc…" at bounding box center [215, 87] width 198 height 113
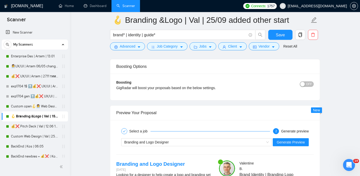
scroll to position [1014, 0]
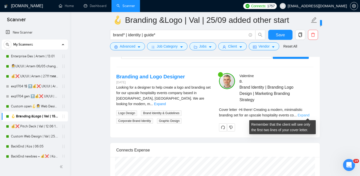
type textarea "Hi there! [ Analyze job post, write a unique custom opening line, take into acc…"
click at [306, 113] on link "Expand" at bounding box center [304, 115] width 12 height 4
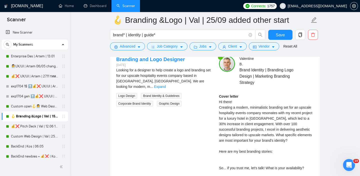
scroll to position [995, 0]
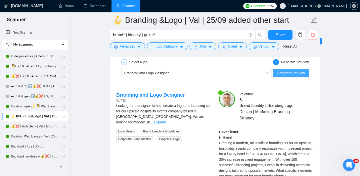
click at [289, 72] on span "Generate Preview" at bounding box center [291, 73] width 28 height 6
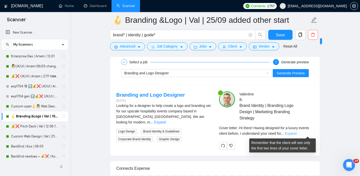
click at [297, 134] on link "Expand" at bounding box center [291, 133] width 12 height 4
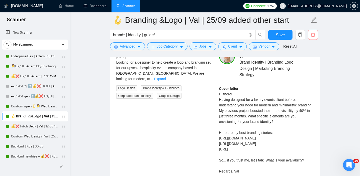
scroll to position [1004, 0]
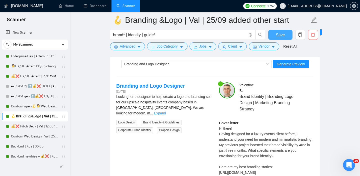
click at [282, 38] on span "Save" at bounding box center [280, 35] width 9 height 6
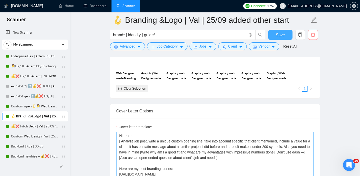
scroll to position [546, 0]
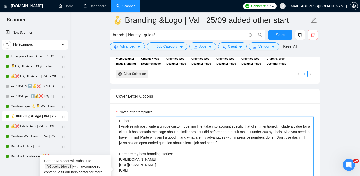
drag, startPoint x: 259, startPoint y: 145, endPoint x: 139, endPoint y: 106, distance: 125.6
click at [139, 106] on div "Cover letter template: Hi there! [ Analyze job post, write a unique custom open…" at bounding box center [215, 172] width 210 height 138
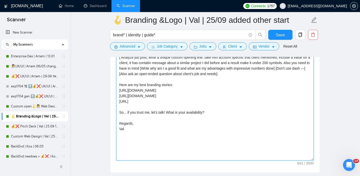
scroll to position [570, 0]
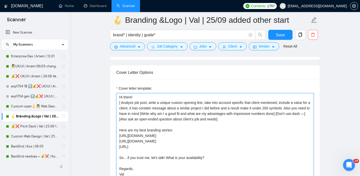
click at [259, 119] on textarea "Hi there! [ Analyze job post, write a unique custom opening line, take into acc…" at bounding box center [215, 149] width 198 height 113
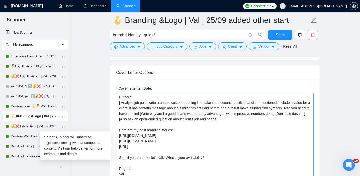
click at [261, 120] on textarea "Hi there! [ Analyze job post, write a unique custom opening line, take into acc…" at bounding box center [215, 149] width 198 height 113
click at [150, 119] on textarea "Hi there! [ Analyze job post, write a unique custom opening line, take into acc…" at bounding box center [215, 149] width 198 height 113
paste textarea "[sound like a not native english speaker, don't use generic complex constructio…"
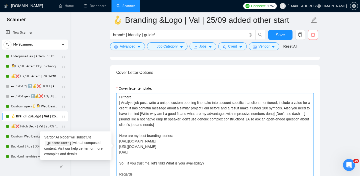
drag, startPoint x: 216, startPoint y: 119, endPoint x: 152, endPoint y: 118, distance: 64.0
click at [152, 118] on textarea "Hi there! [ Analyze job post, write a unique custom opening line, take into acc…" at bounding box center [215, 149] width 198 height 113
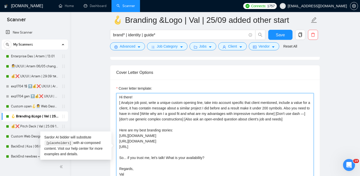
click at [220, 125] on textarea "Hi there! [ Analyze job post, write a unique custom opening line, take into acc…" at bounding box center [215, 149] width 198 height 113
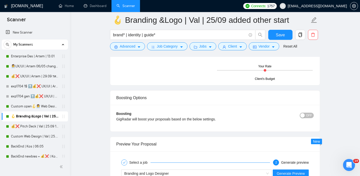
scroll to position [934, 0]
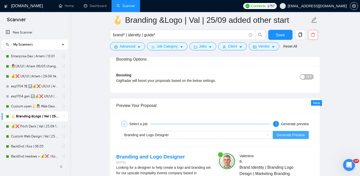
type textarea "Hi there! [ Analyze job post, write a unique custom opening line, take into acc…"
click at [297, 135] on span "Generate Preview" at bounding box center [291, 135] width 28 height 6
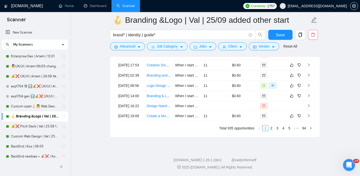
scroll to position [1414, 0]
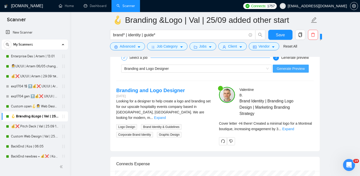
scroll to position [1026, 0]
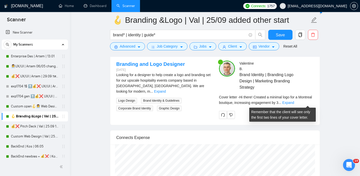
click at [309, 100] on div "Cover letter - Hi there! Created a minimal logo for a Montreal boutique, increa…" at bounding box center [266, 99] width 95 height 11
click at [294, 103] on link "Expand" at bounding box center [288, 103] width 12 height 4
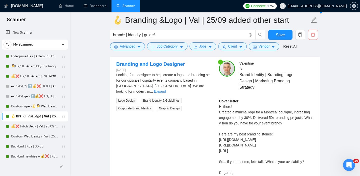
click at [262, 116] on div "Cover letter Hi there! Created a minimal logo for a Montreal boutique, increasi…" at bounding box center [266, 139] width 95 height 83
